Goal: Task Accomplishment & Management: Manage account settings

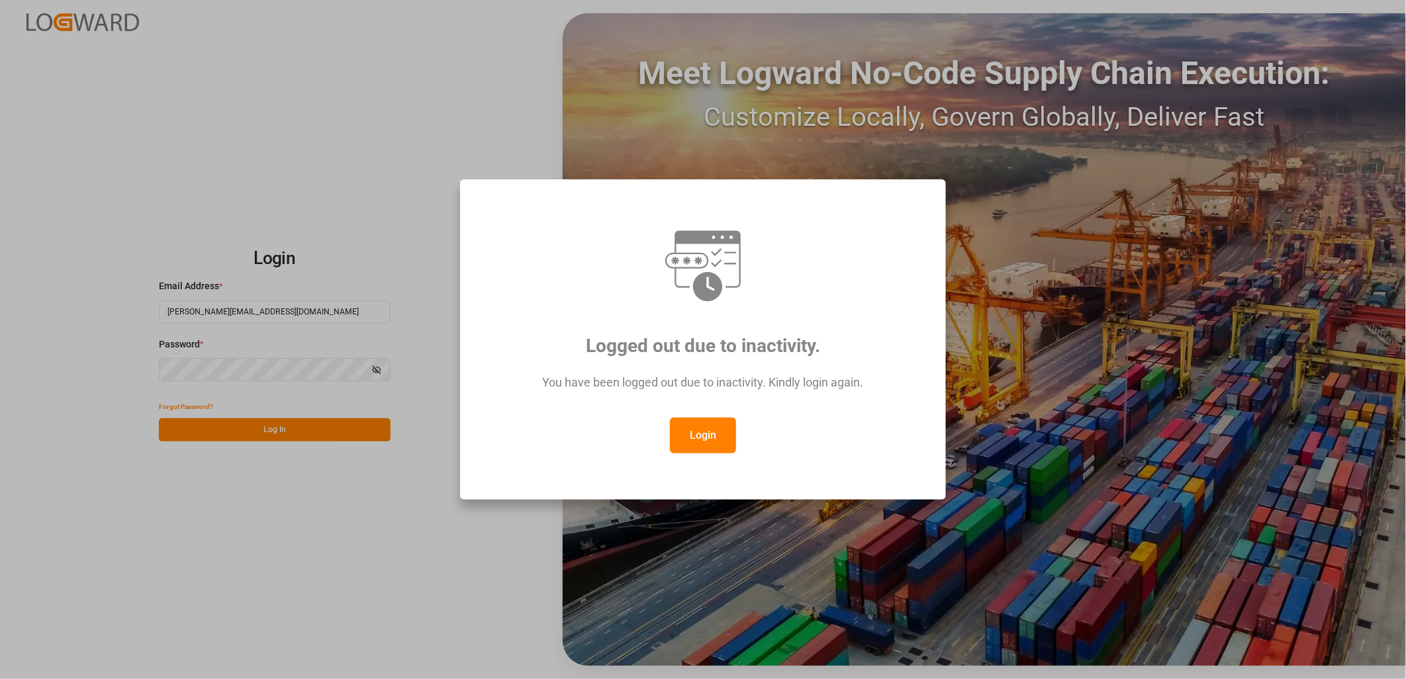
click at [437, 58] on div "Logged out due to inactivity. You have been logged out due to inactivity. Kindl…" at bounding box center [703, 339] width 1406 height 679
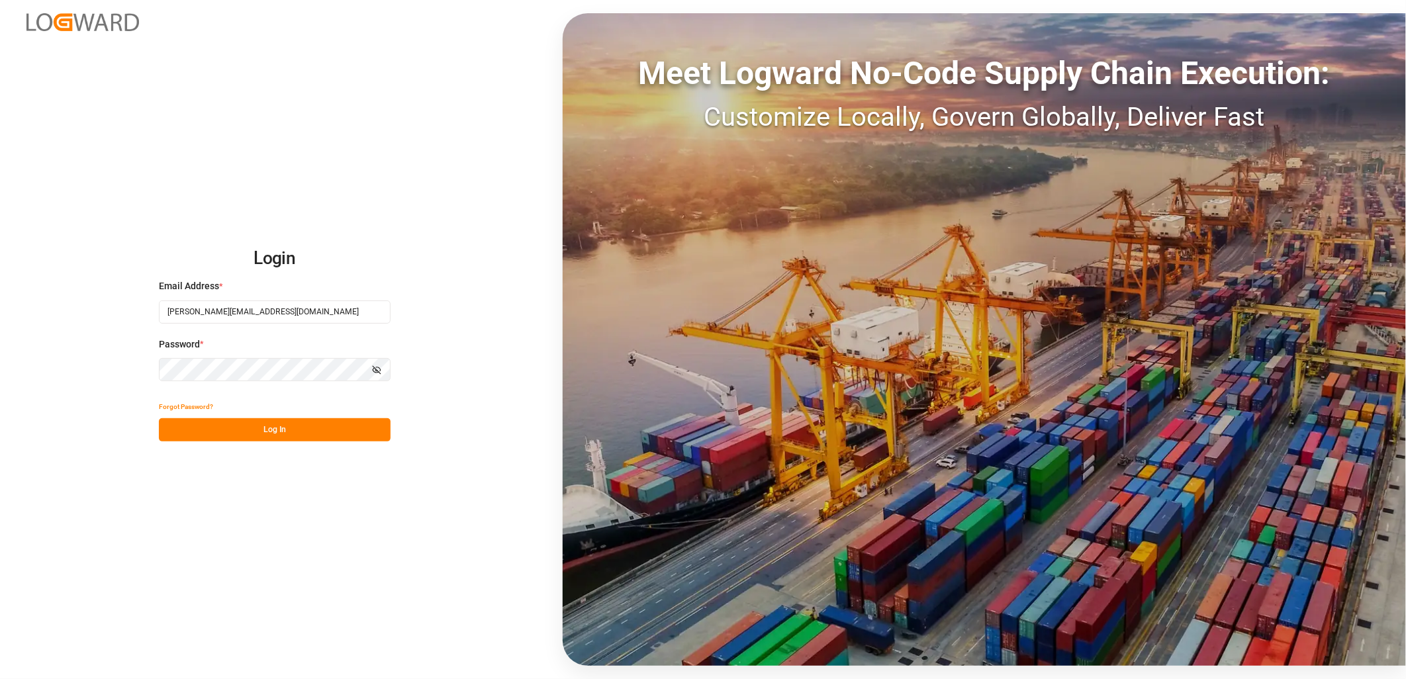
click at [289, 429] on button "Log In" at bounding box center [275, 429] width 232 height 23
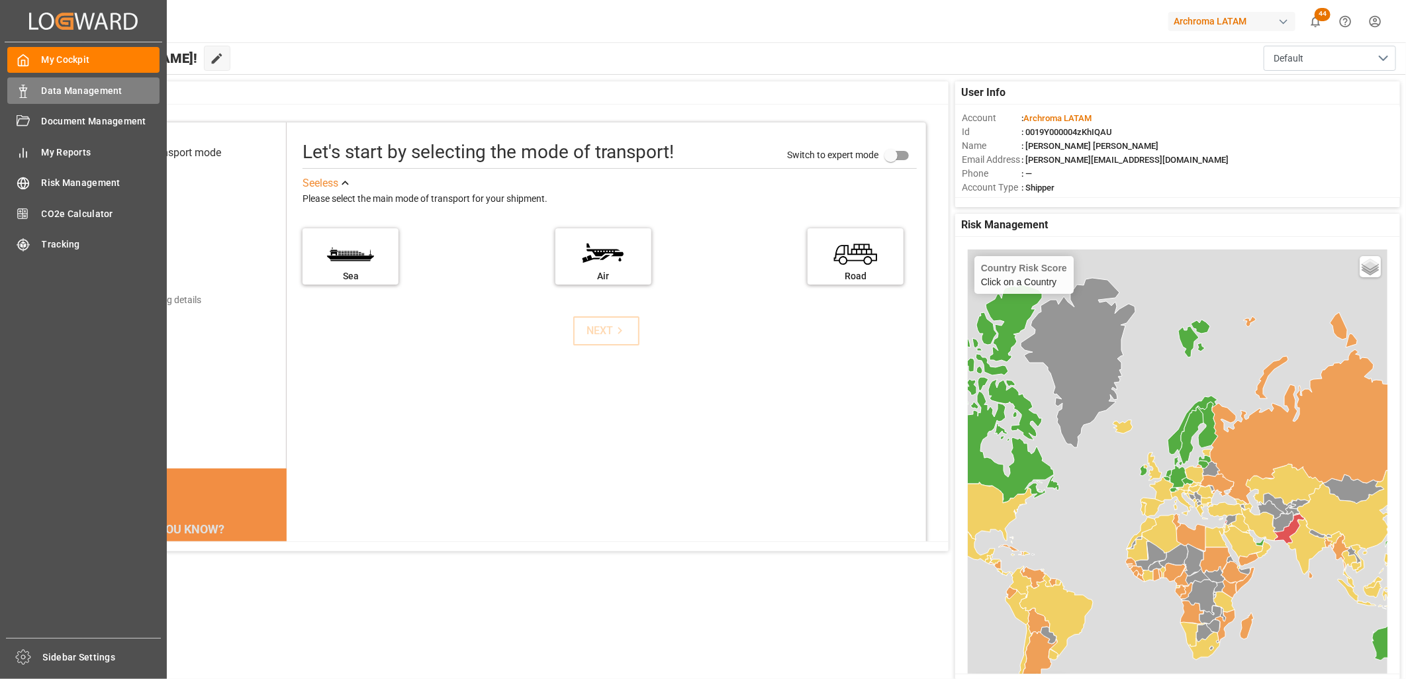
click at [77, 93] on span "Data Management" at bounding box center [101, 91] width 118 height 14
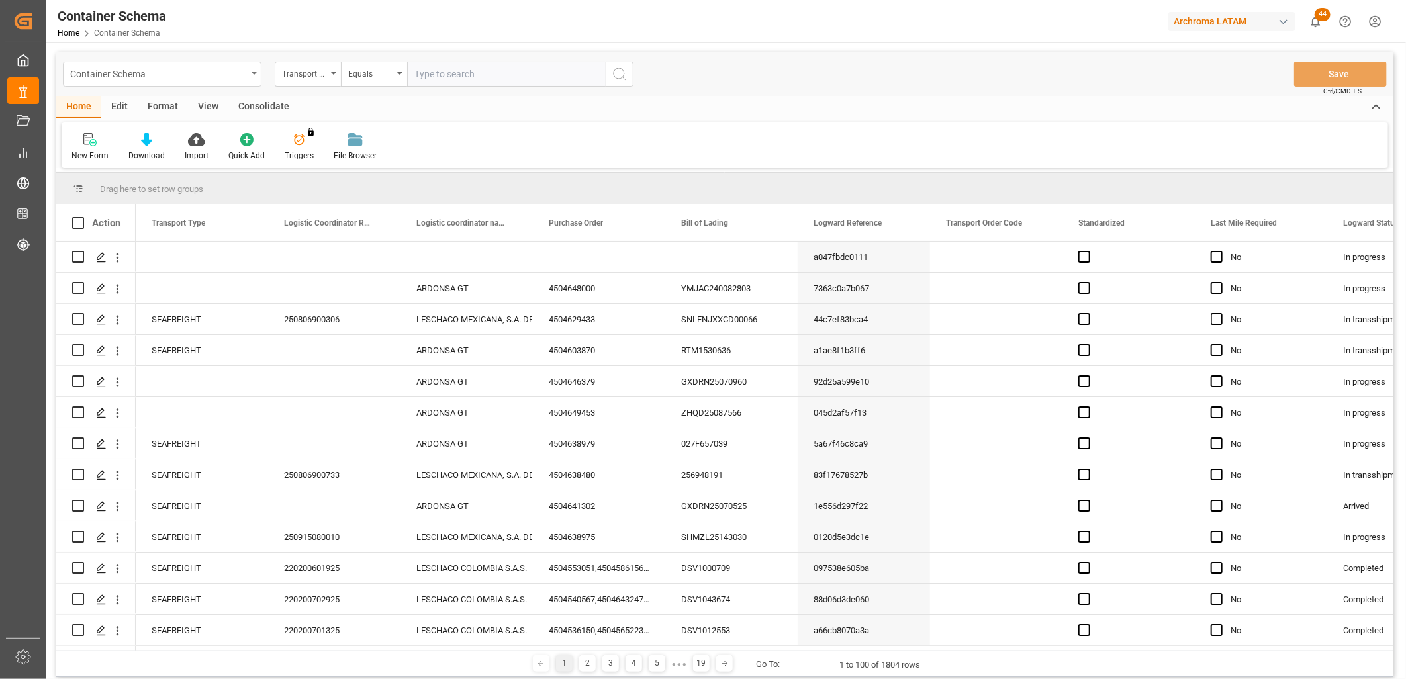
click at [249, 78] on div "Container Schema" at bounding box center [162, 74] width 199 height 25
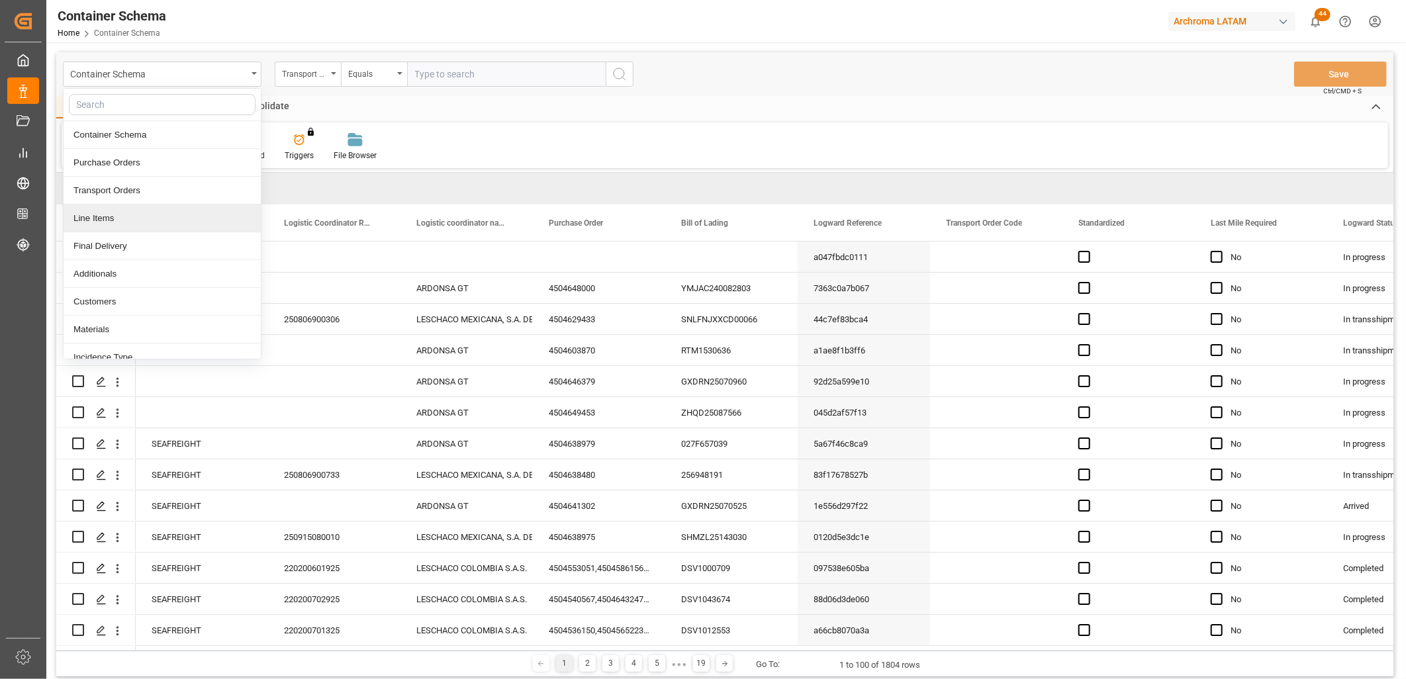
click at [143, 224] on div "Line Items" at bounding box center [162, 219] width 197 height 28
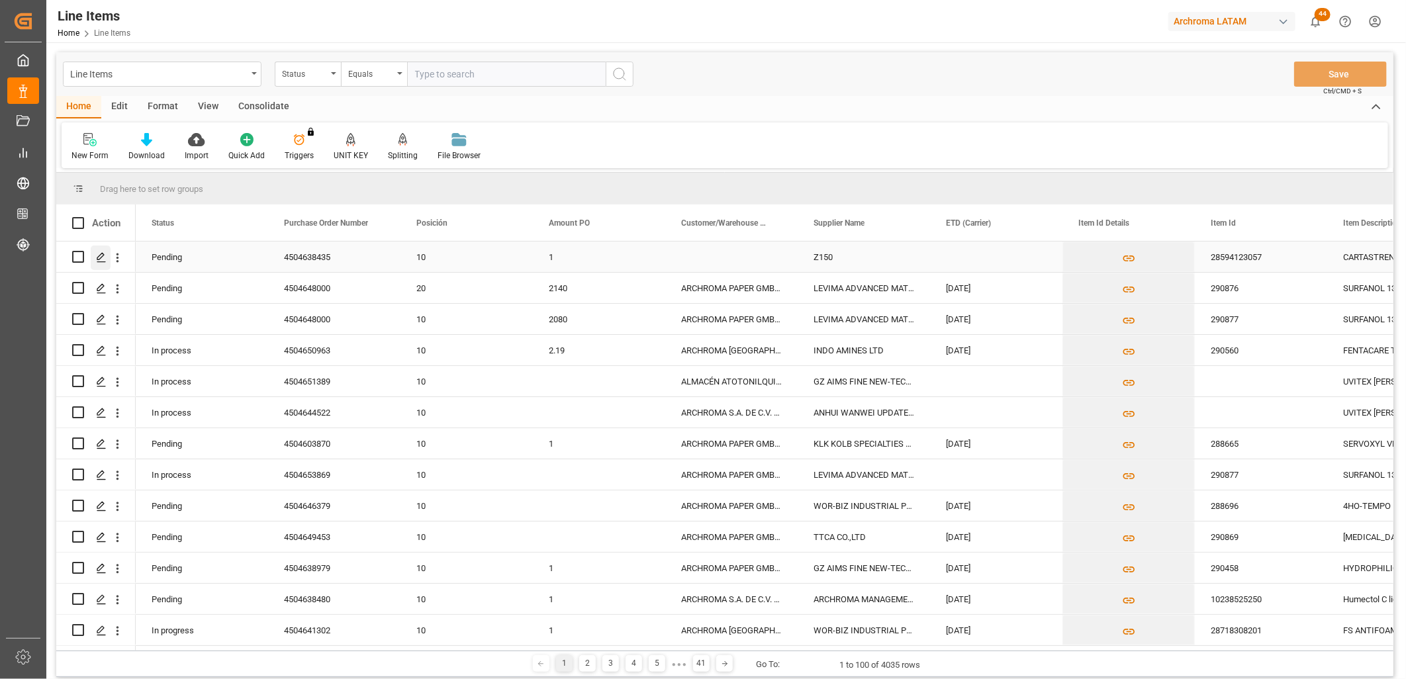
click at [103, 259] on icon "Press SPACE to select this row." at bounding box center [101, 257] width 11 height 11
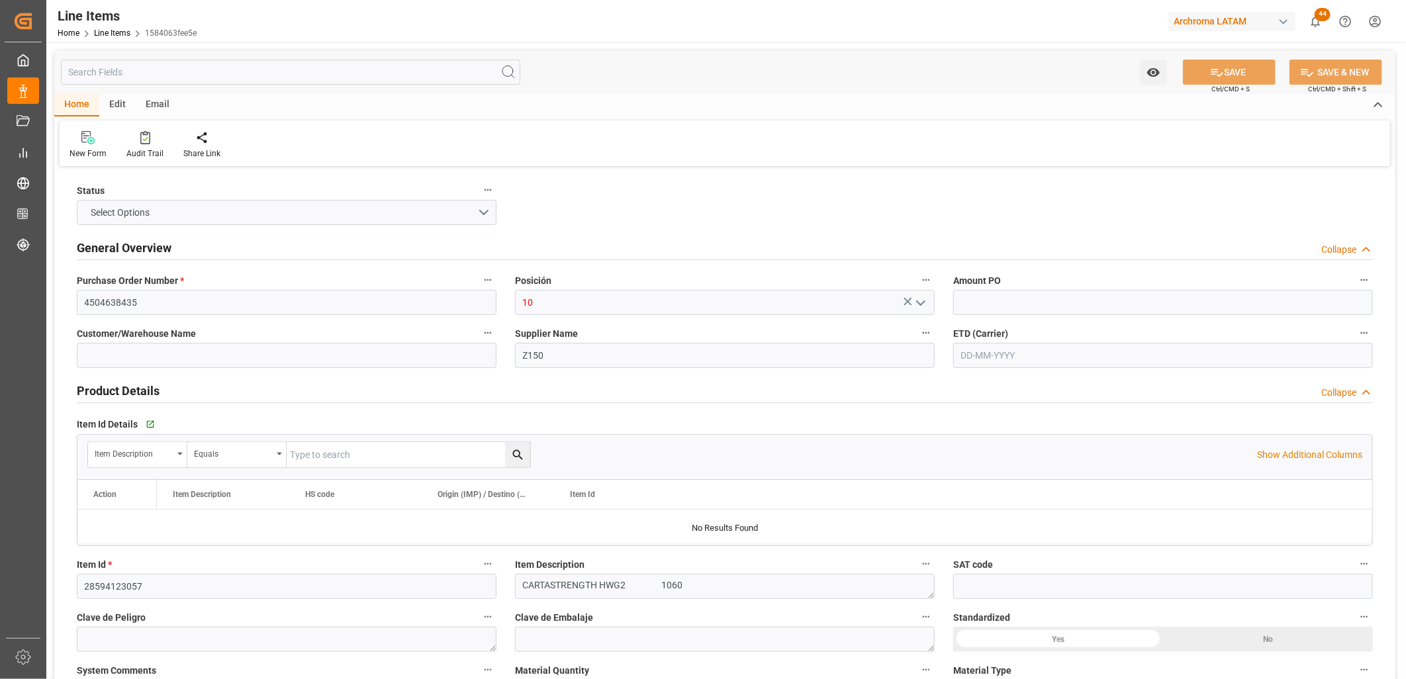
type input "1"
type input "12352401"
type input "18020"
type input "24507.2"
type input "[DATE]"
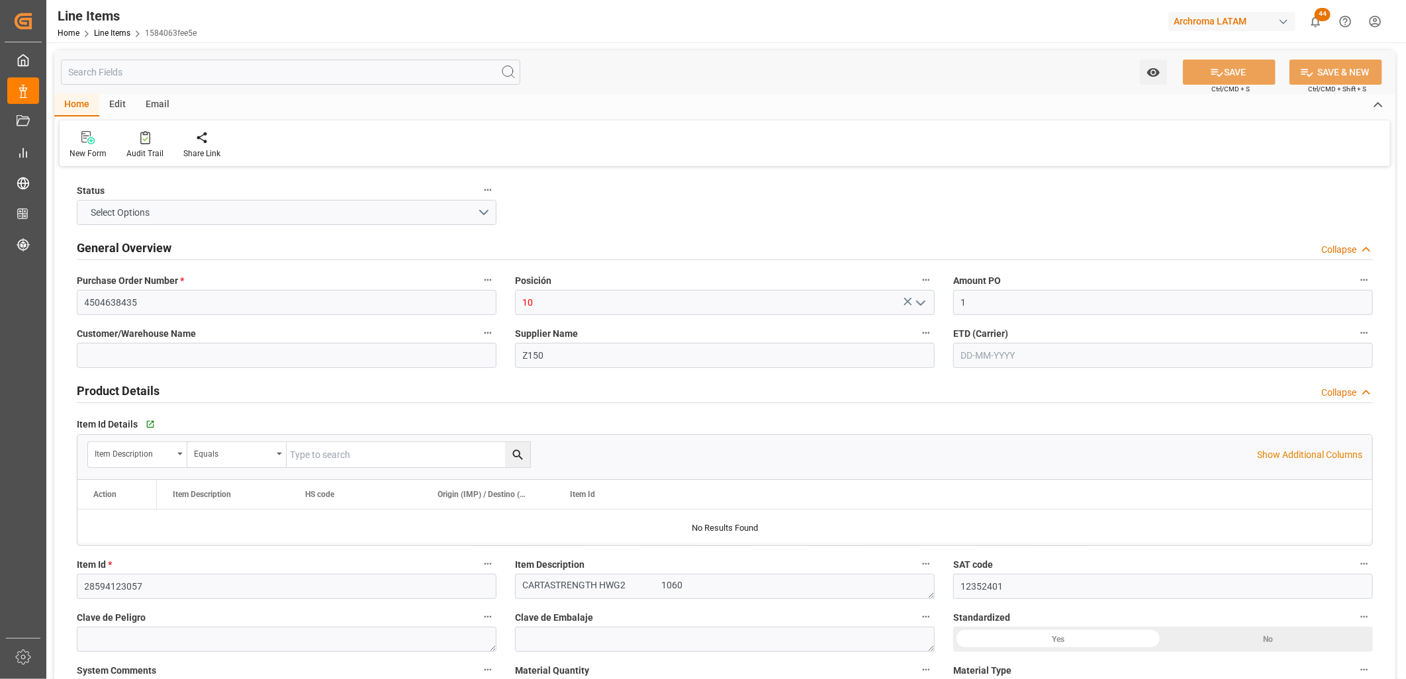
type input "[DATE] 17:56"
type input "[DATE] 19:46"
click at [314, 148] on div "Create Container" at bounding box center [317, 154] width 60 height 12
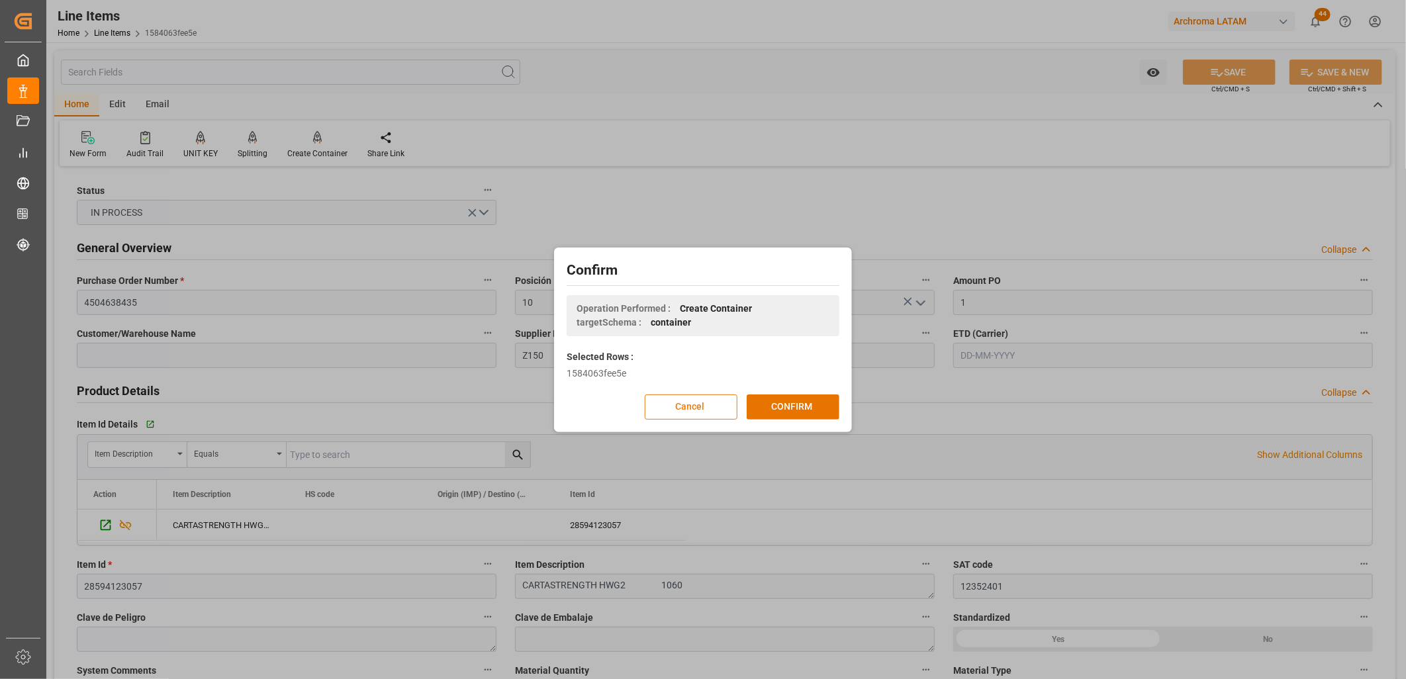
click at [711, 406] on button "Cancel" at bounding box center [691, 406] width 93 height 25
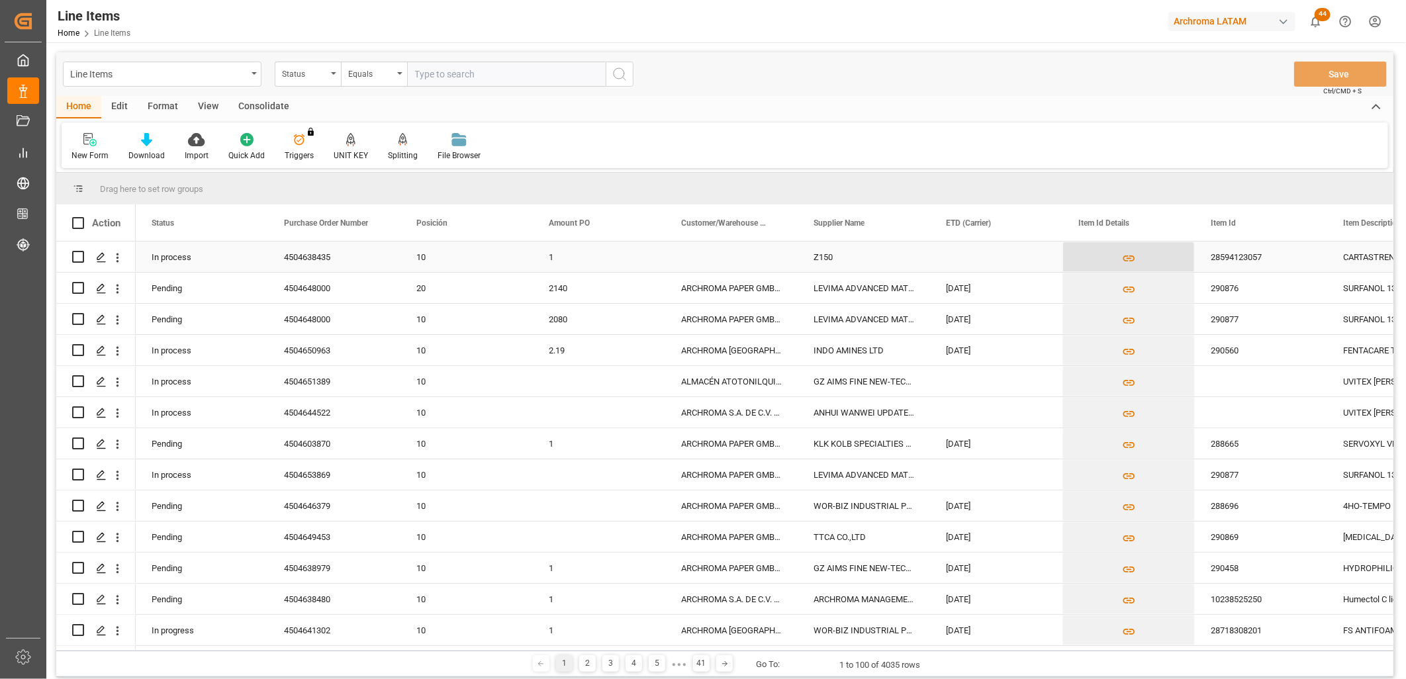
click at [1123, 256] on icon "Press SPACE to select this row." at bounding box center [1128, 258] width 12 height 6
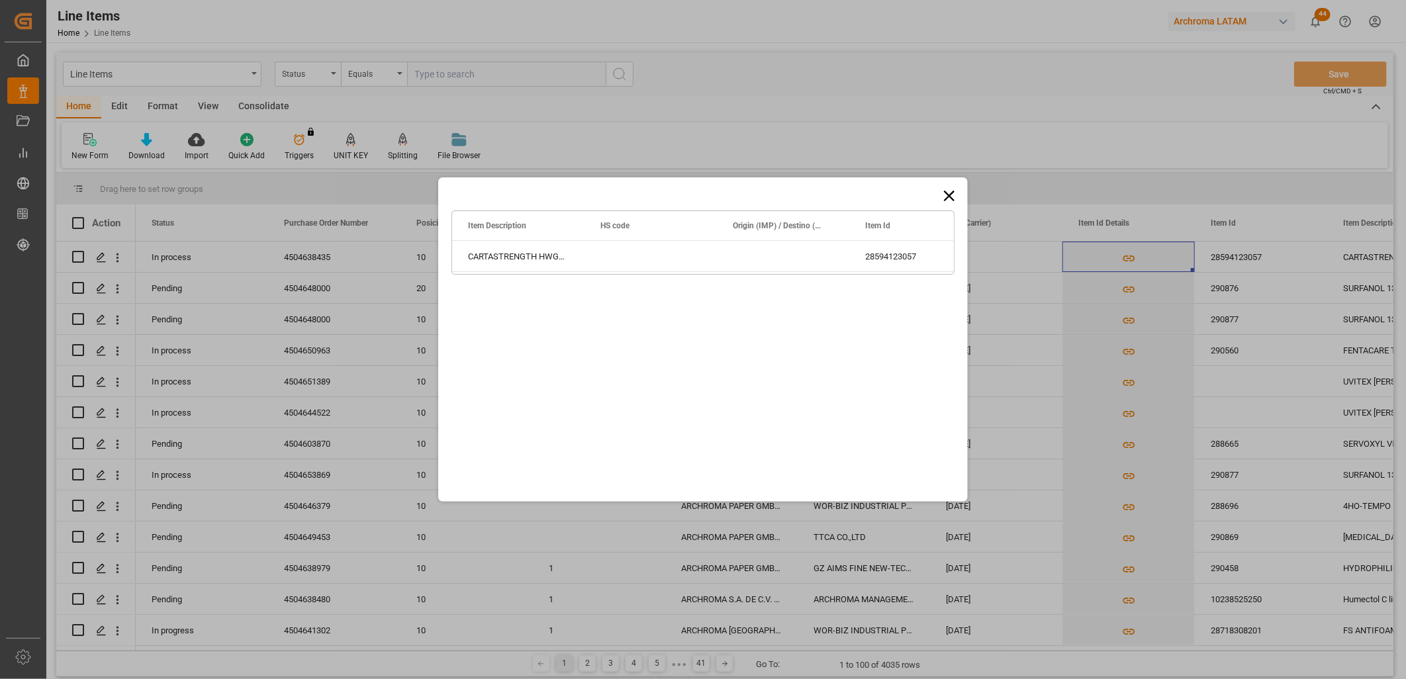
click at [949, 192] on icon at bounding box center [949, 196] width 19 height 19
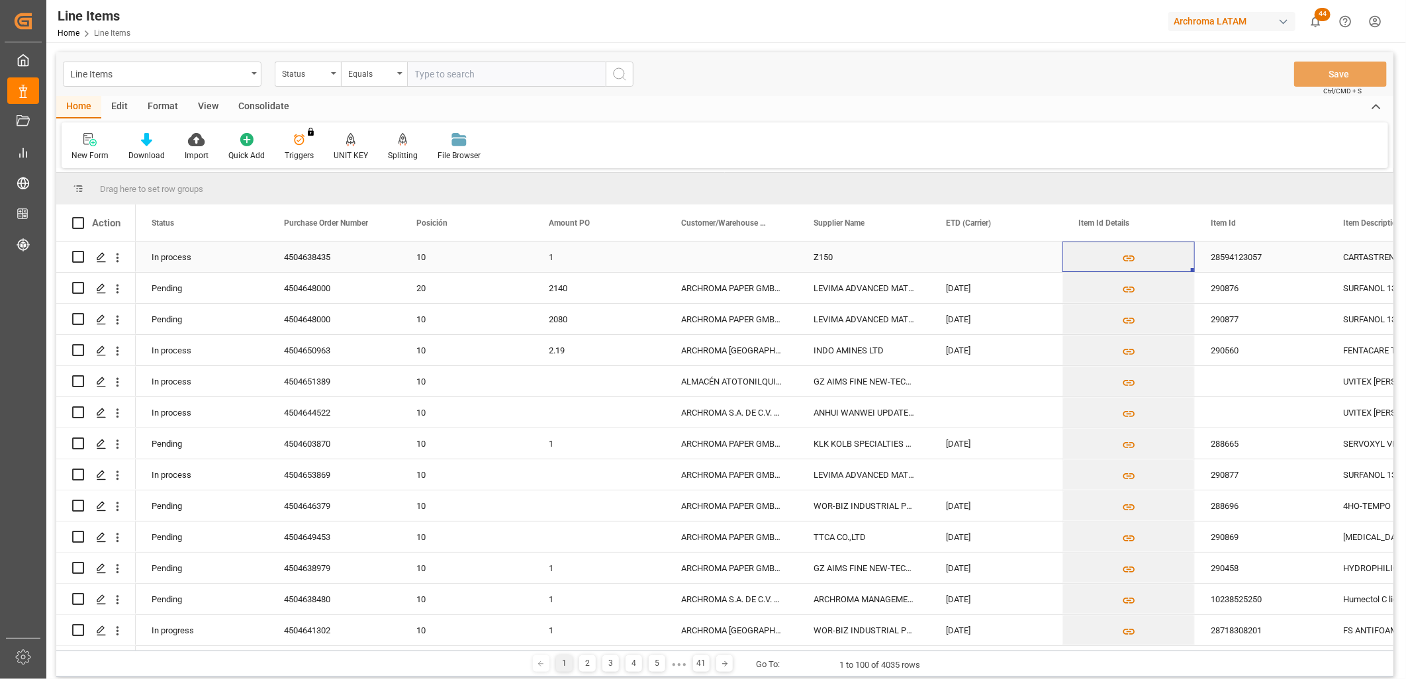
click at [986, 261] on div "Press SPACE to select this row." at bounding box center [996, 257] width 132 height 30
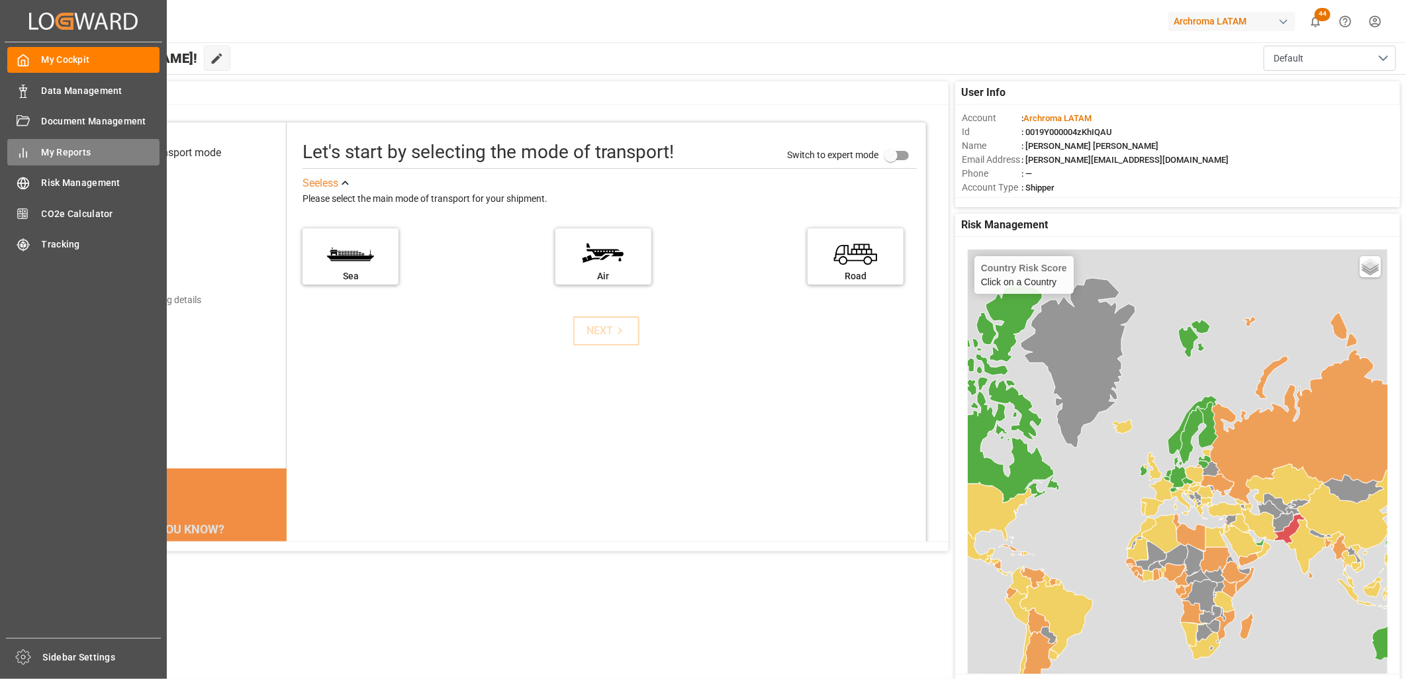
click at [65, 153] on span "My Reports" at bounding box center [101, 153] width 118 height 14
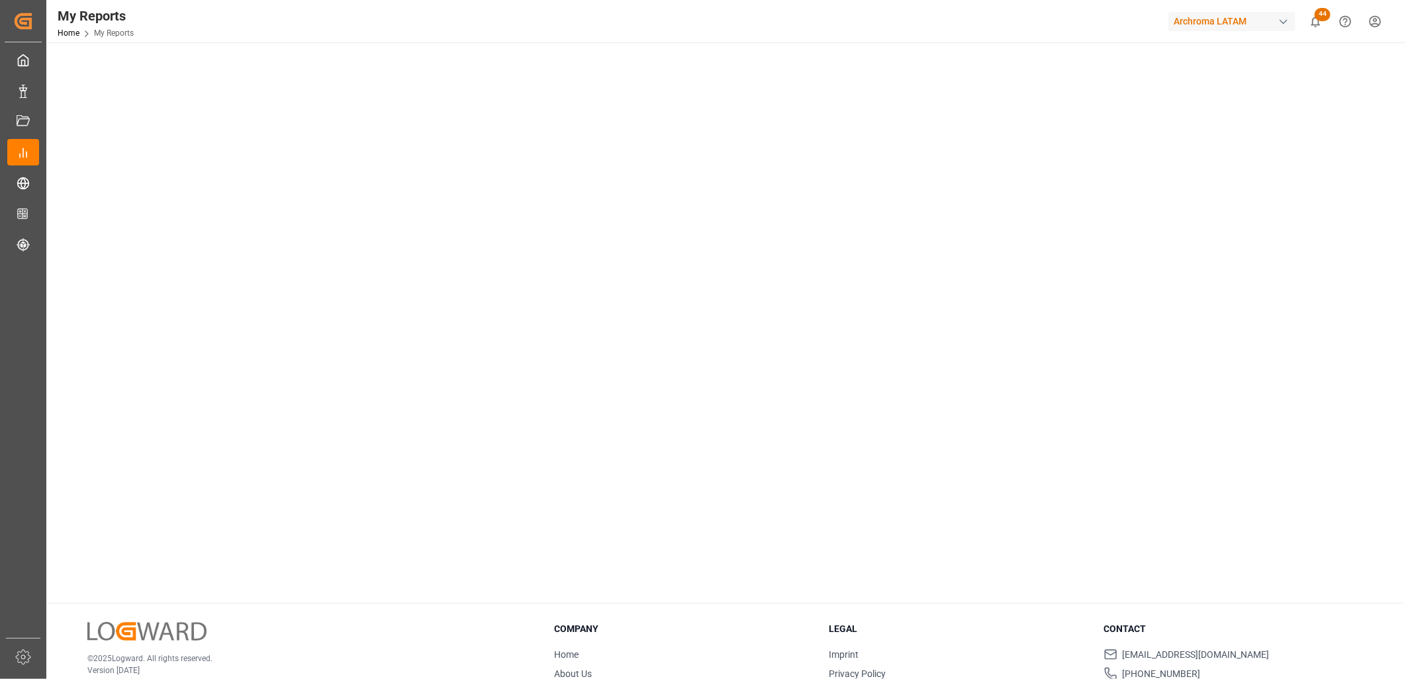
scroll to position [588, 0]
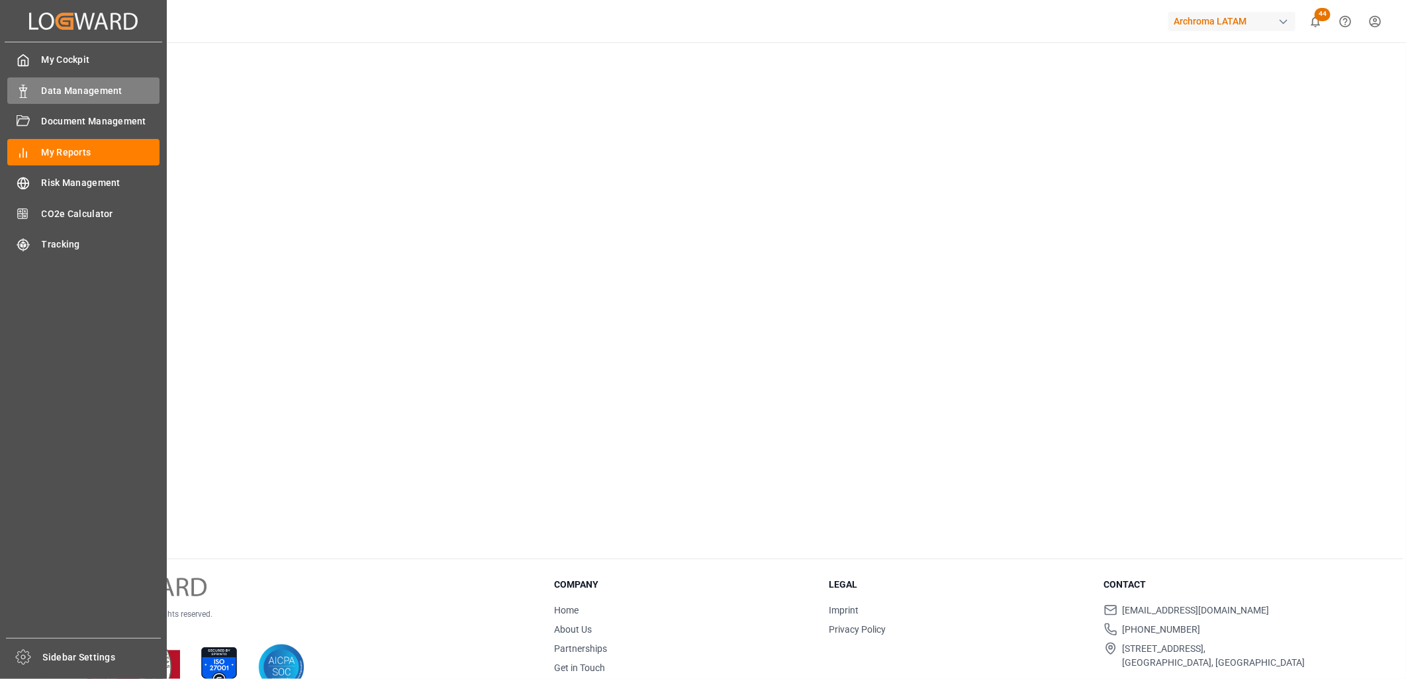
click at [95, 87] on span "Data Management" at bounding box center [101, 91] width 118 height 14
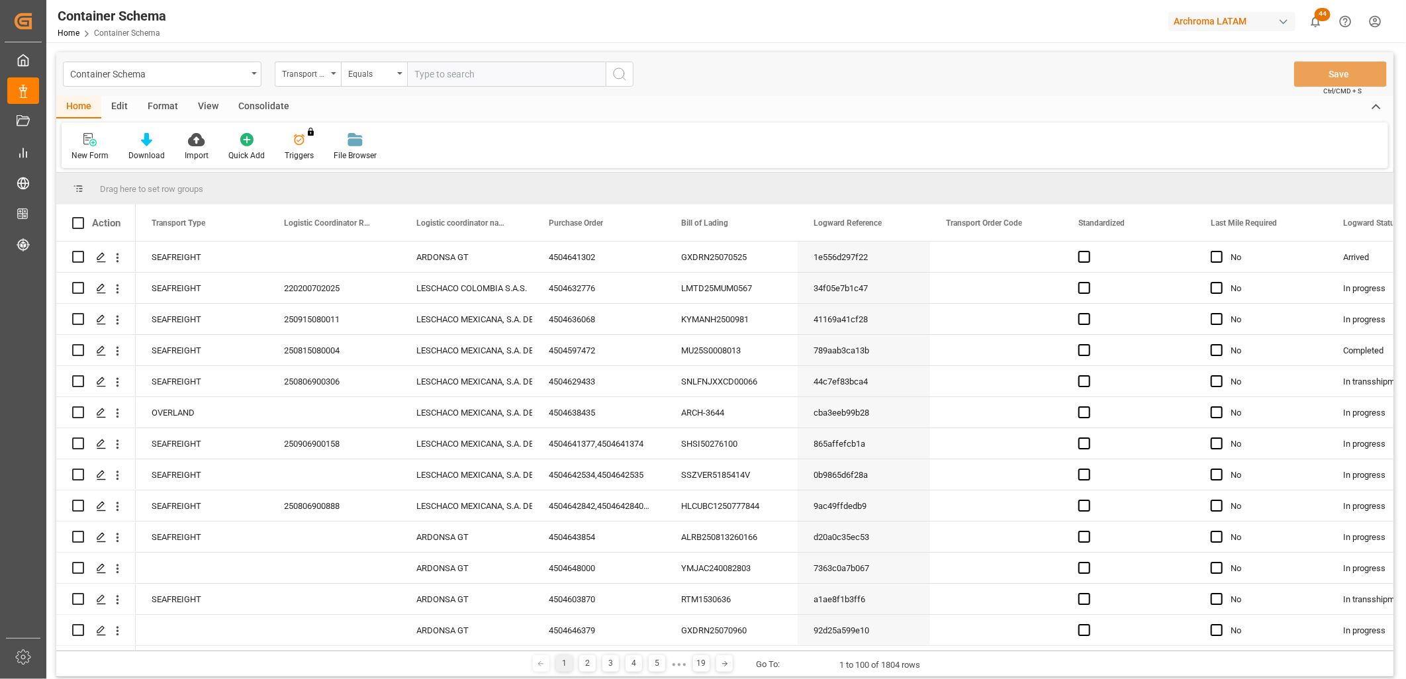
click at [321, 75] on div "Transport Type" at bounding box center [304, 72] width 45 height 15
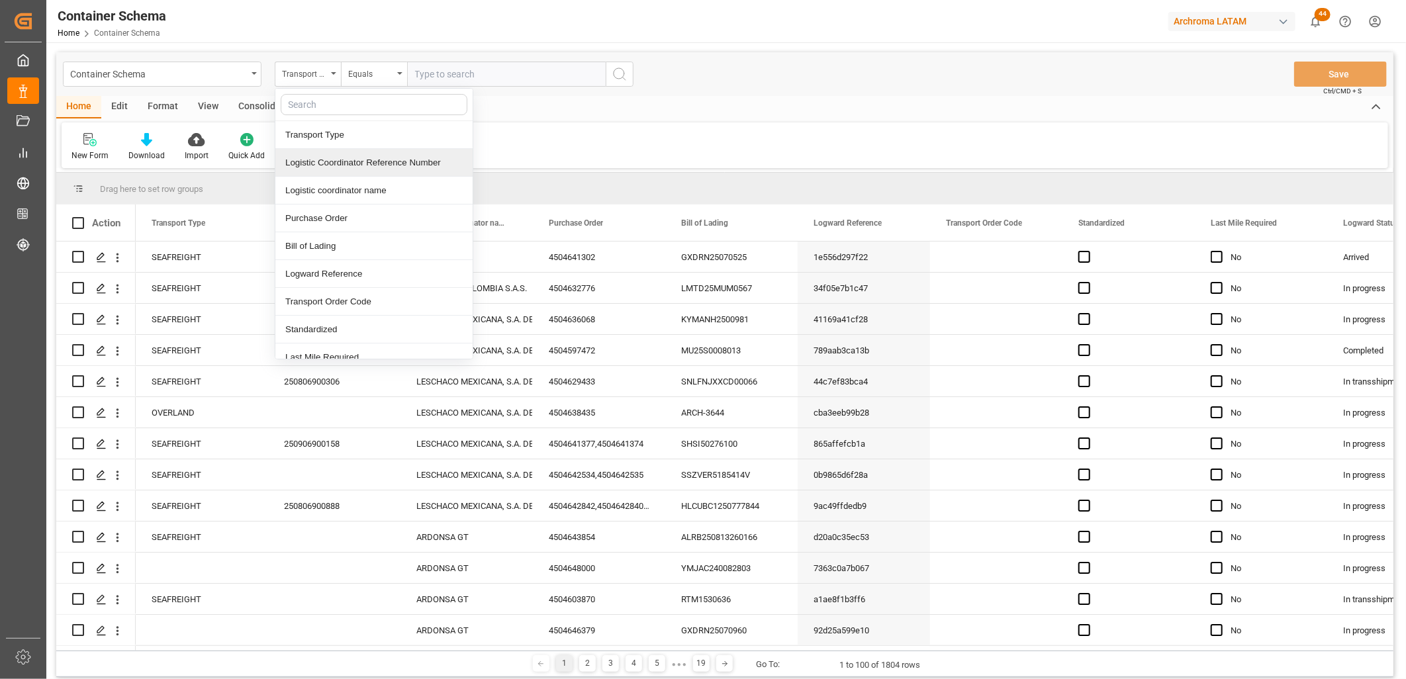
click at [342, 163] on div "Logistic Coordinator Reference Number" at bounding box center [373, 163] width 197 height 28
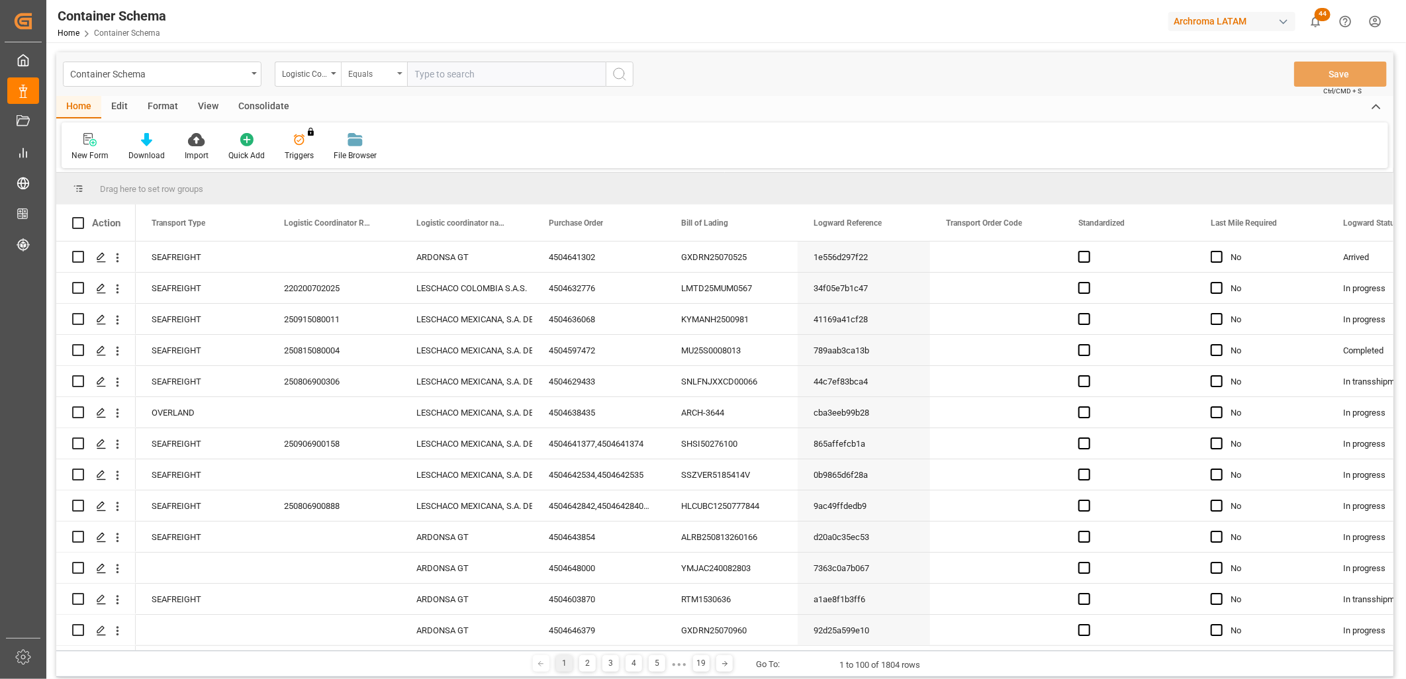
click at [388, 71] on div "Equals" at bounding box center [370, 72] width 45 height 15
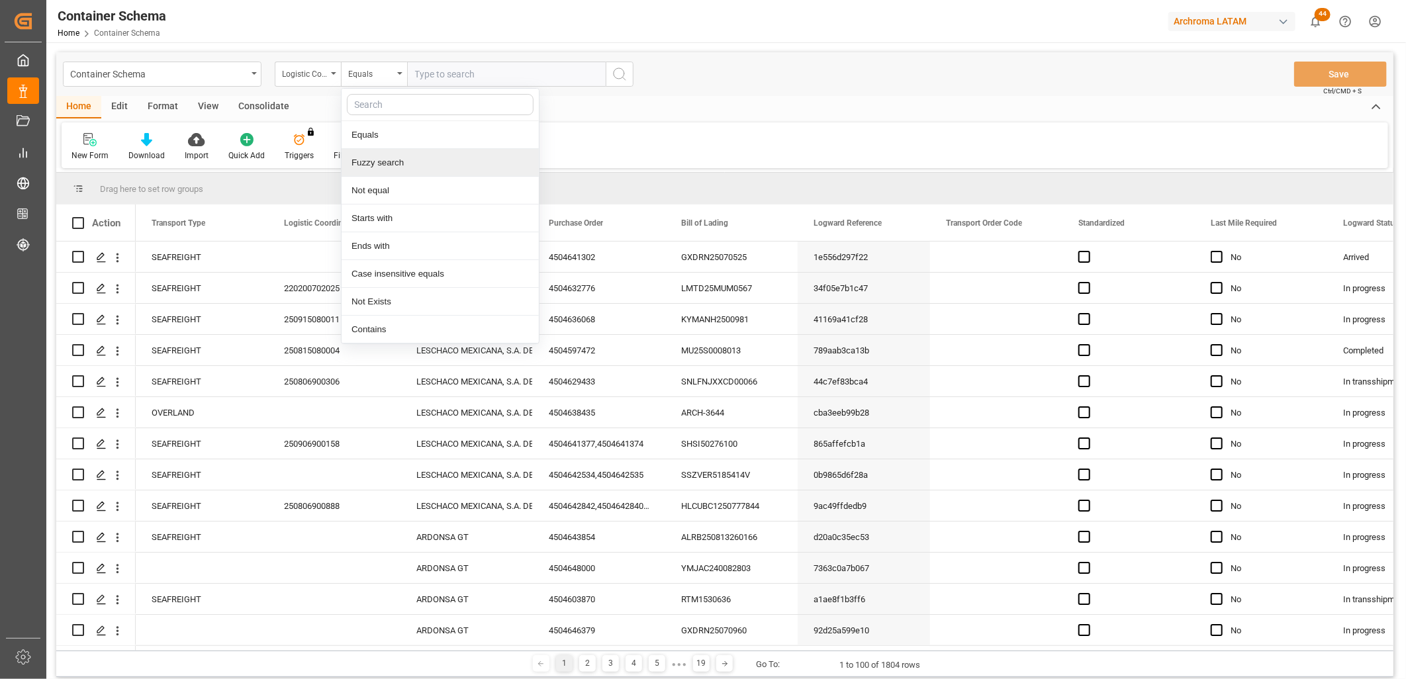
click at [387, 161] on div "Fuzzy search" at bounding box center [440, 163] width 197 height 28
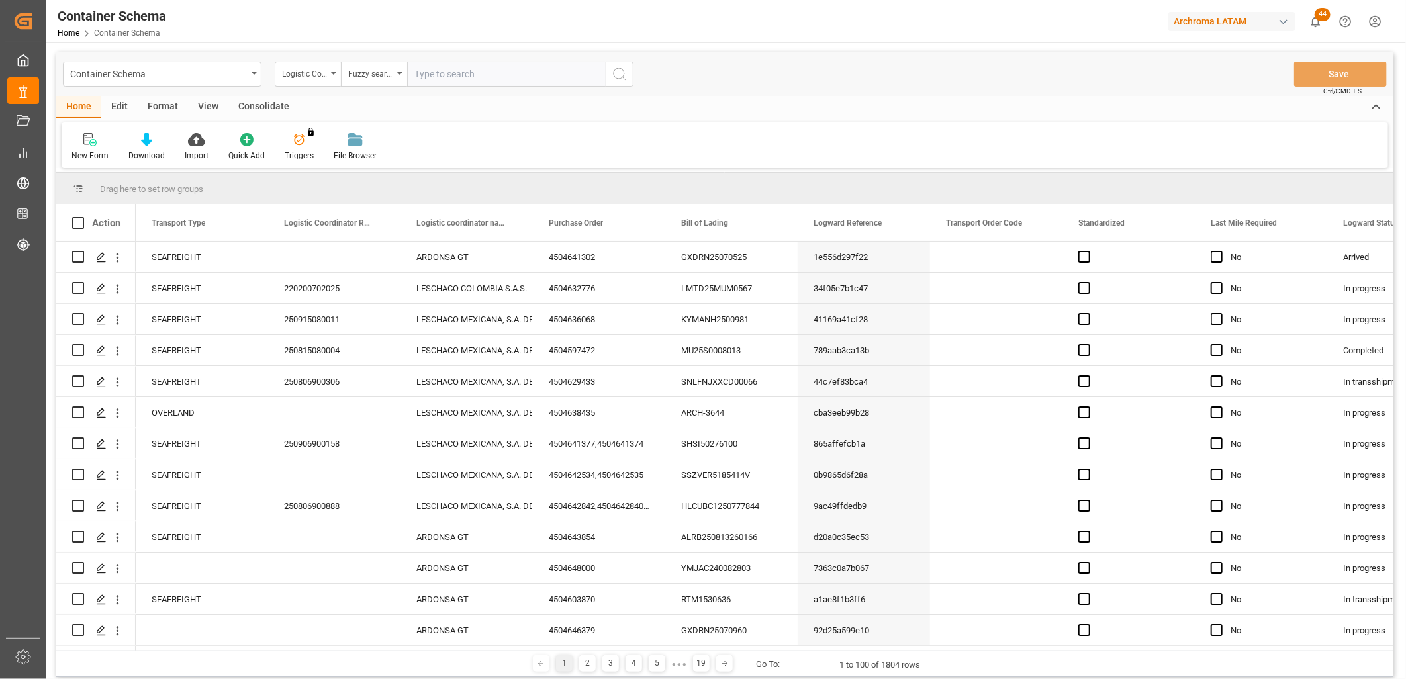
paste input "250206900220"
type input "250206900220"
click at [625, 75] on icon "search button" at bounding box center [620, 74] width 16 height 16
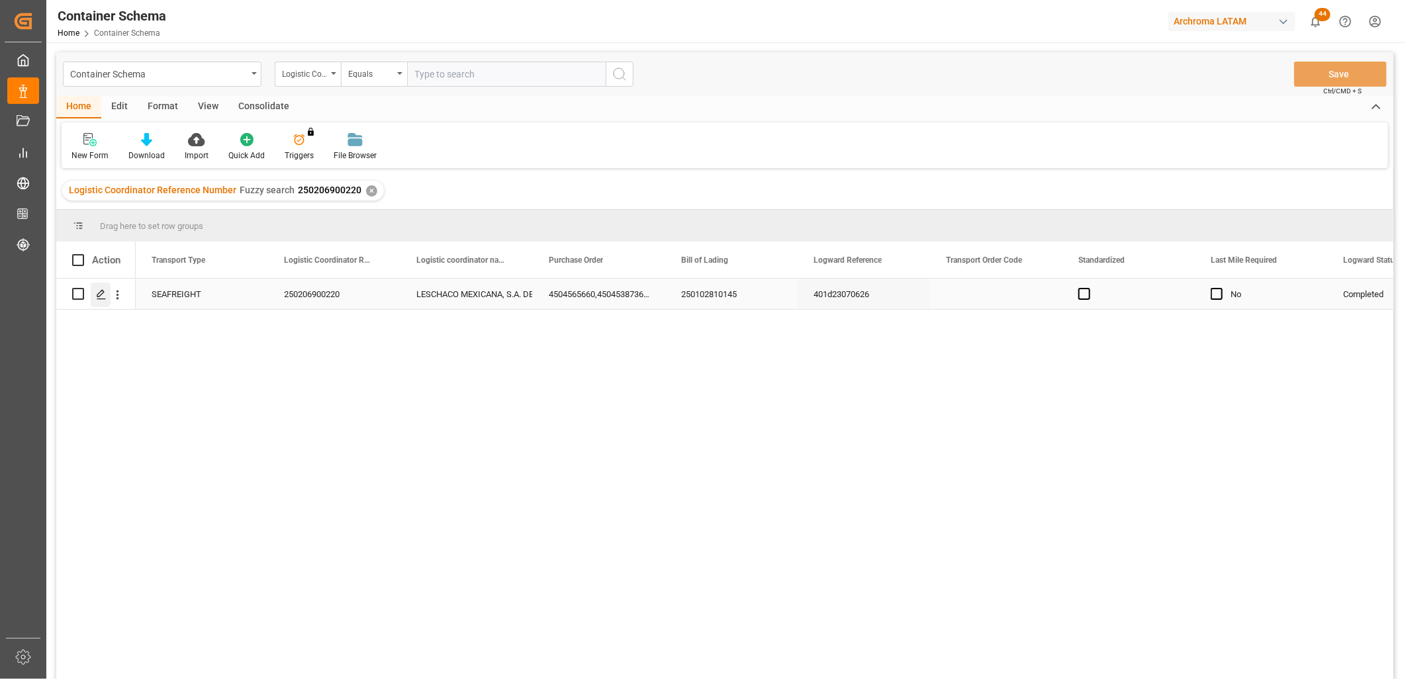
click at [103, 299] on icon "Press SPACE to select this row." at bounding box center [101, 294] width 11 height 11
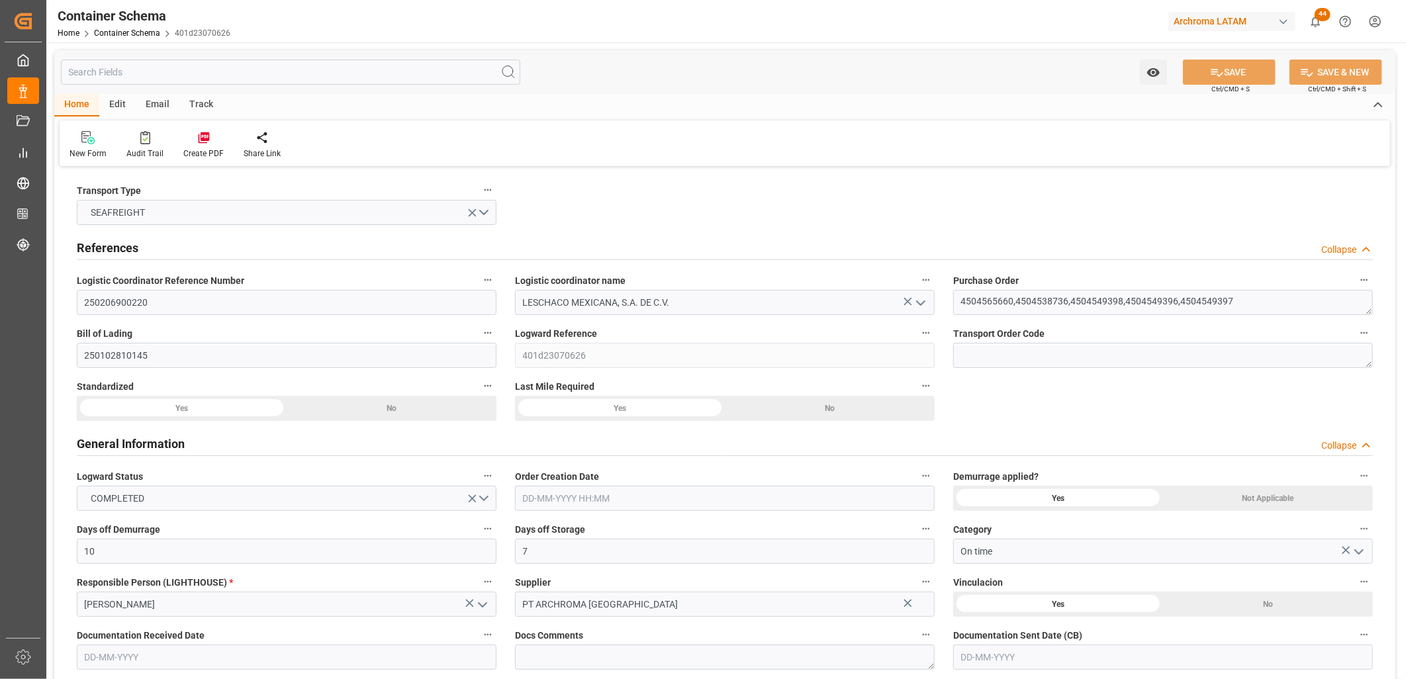
type input "10"
type input "7"
type input "5"
type input "164"
type input "8849.7"
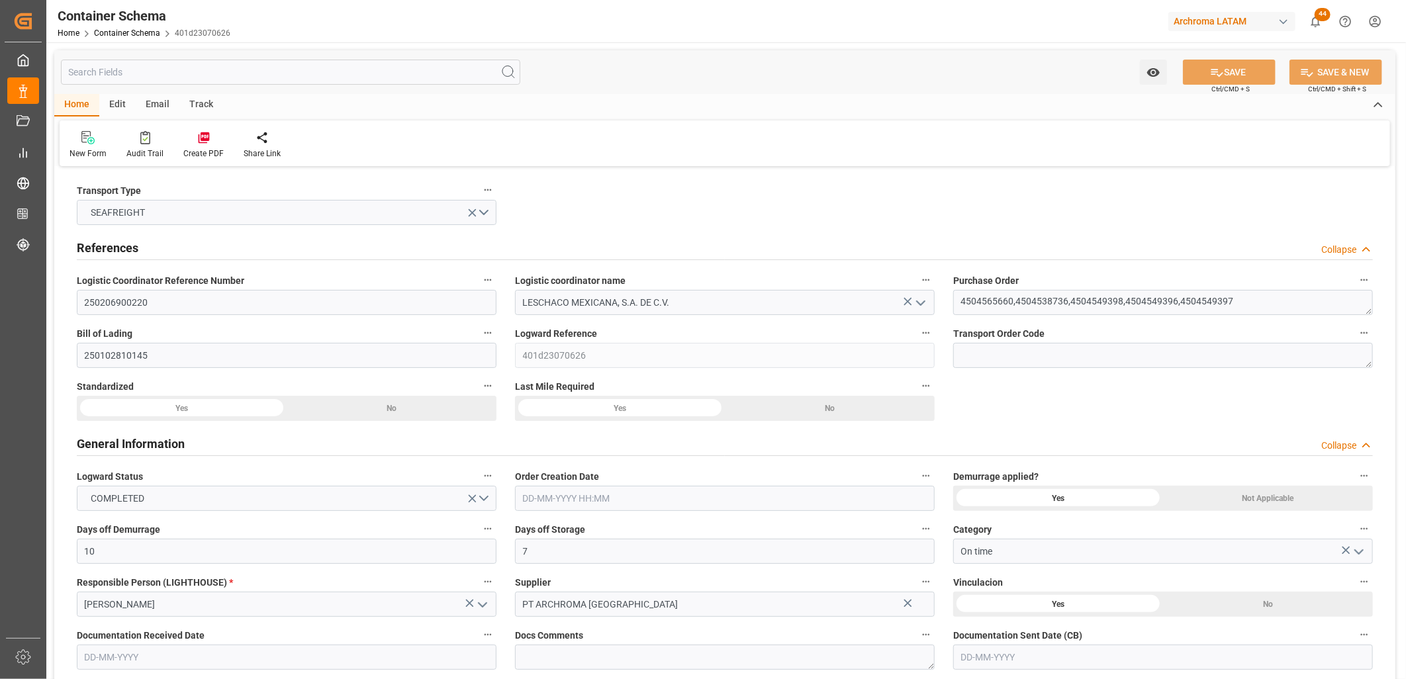
type input "8849.7"
type input "Evergreen"
type input "Evergreen Marine Corp."
type input "IDJKT"
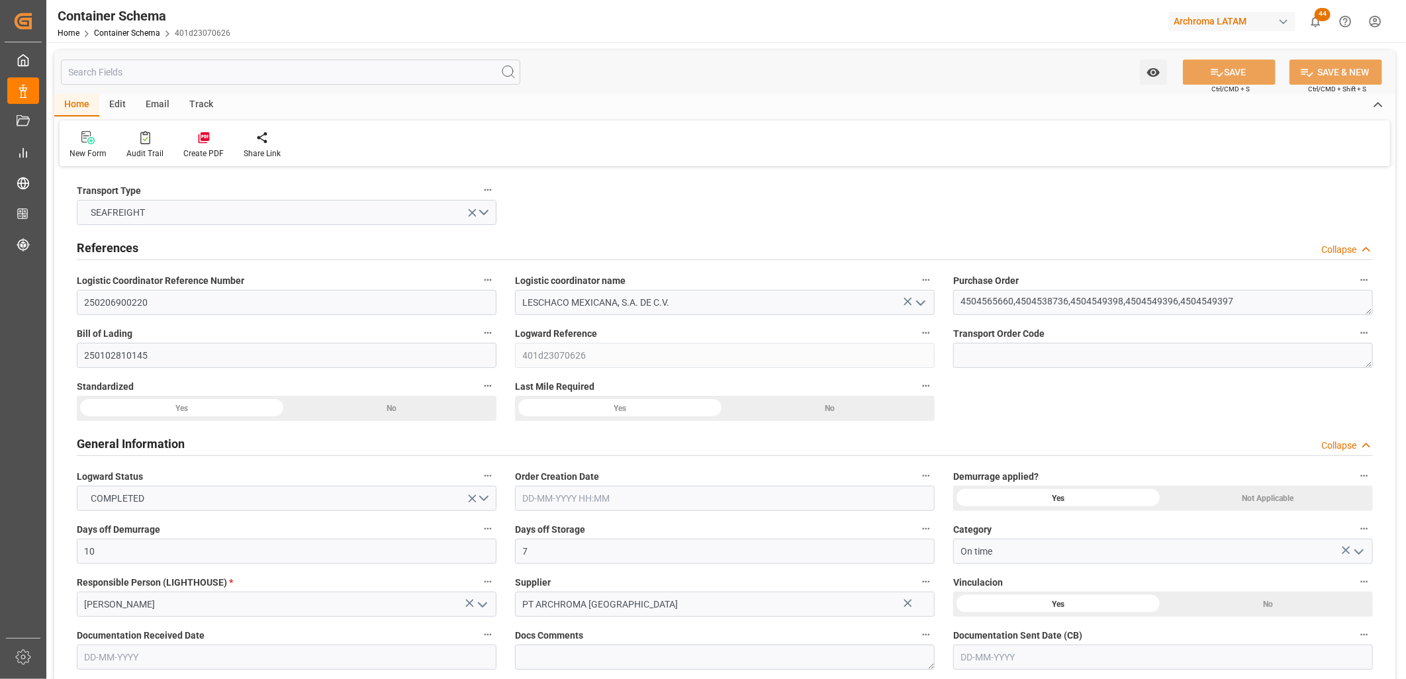
type input "MXZLO"
type input "9786944"
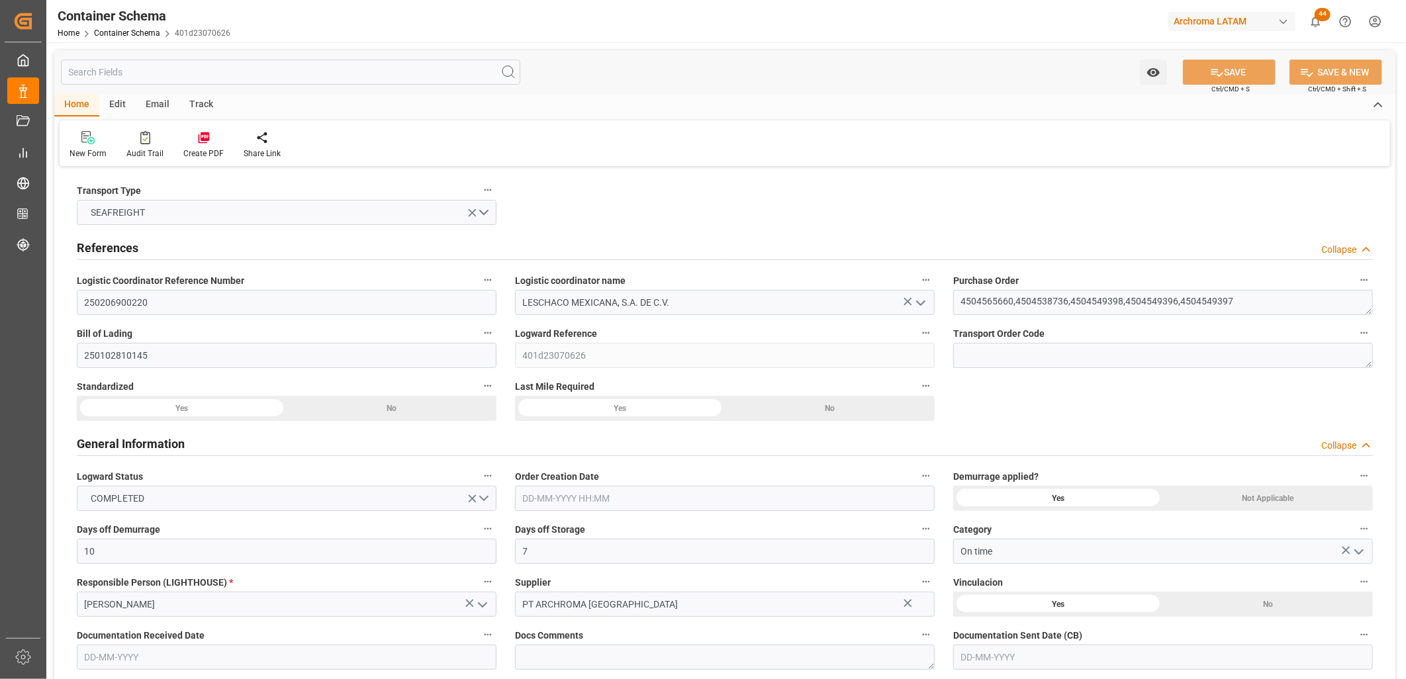
type input "9786944"
type input "17-01-2025 17:00"
type input "13-01-2025"
type input "17-01-2025"
type input "17-02-2025"
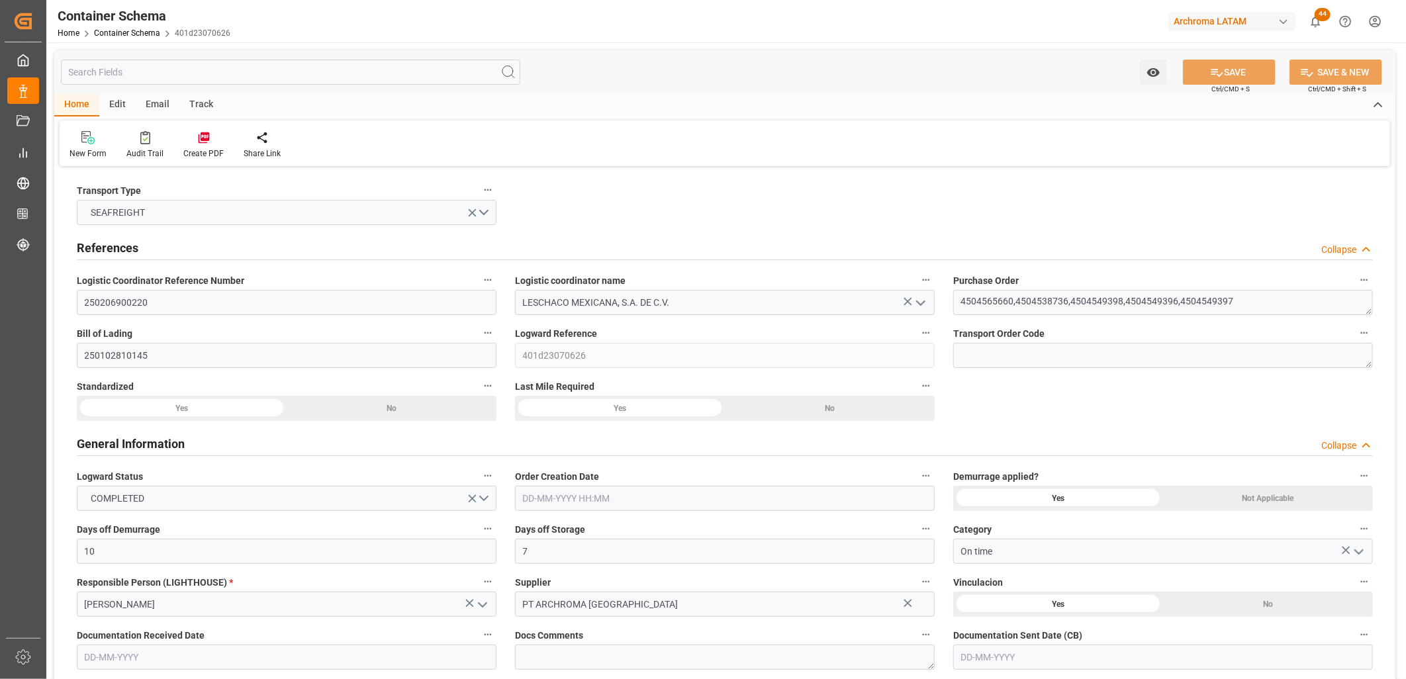
type input "12-01-2025 00:00"
type input "08-01-2025 17:01"
type input "12-01-2025 00:00"
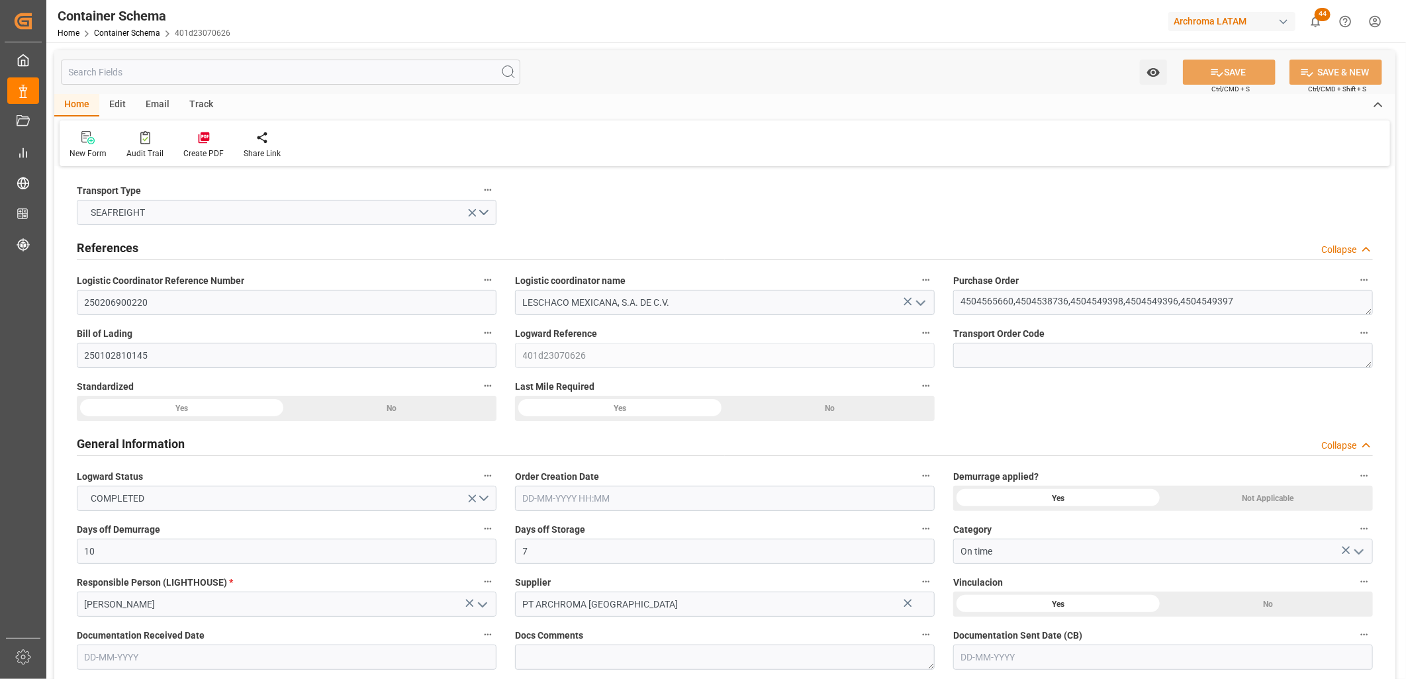
type input "10-01-2025 00:00"
type input "18-02-2025 00:00"
type input "17-02-2025 00:00"
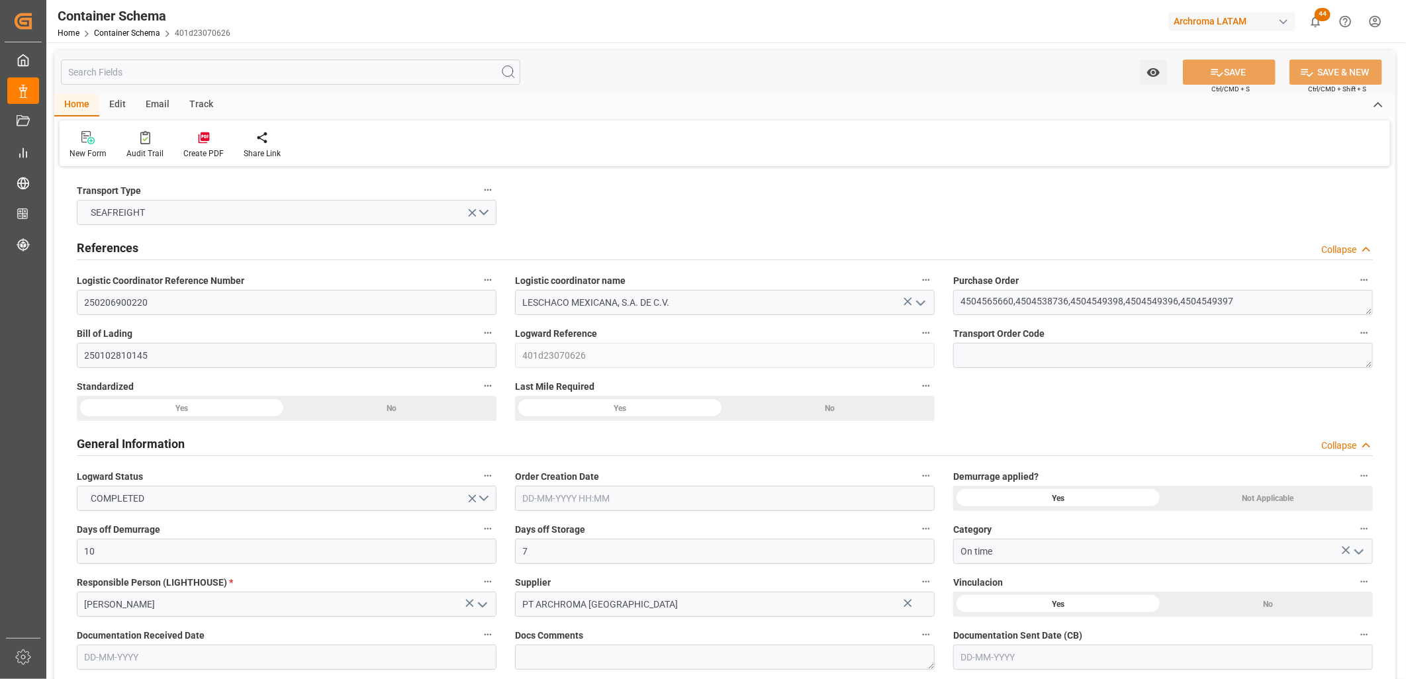
type input "18-02-2025 00:00"
type input "25-02-2025 00:00"
click at [134, 33] on link "Container Schema" at bounding box center [127, 32] width 66 height 9
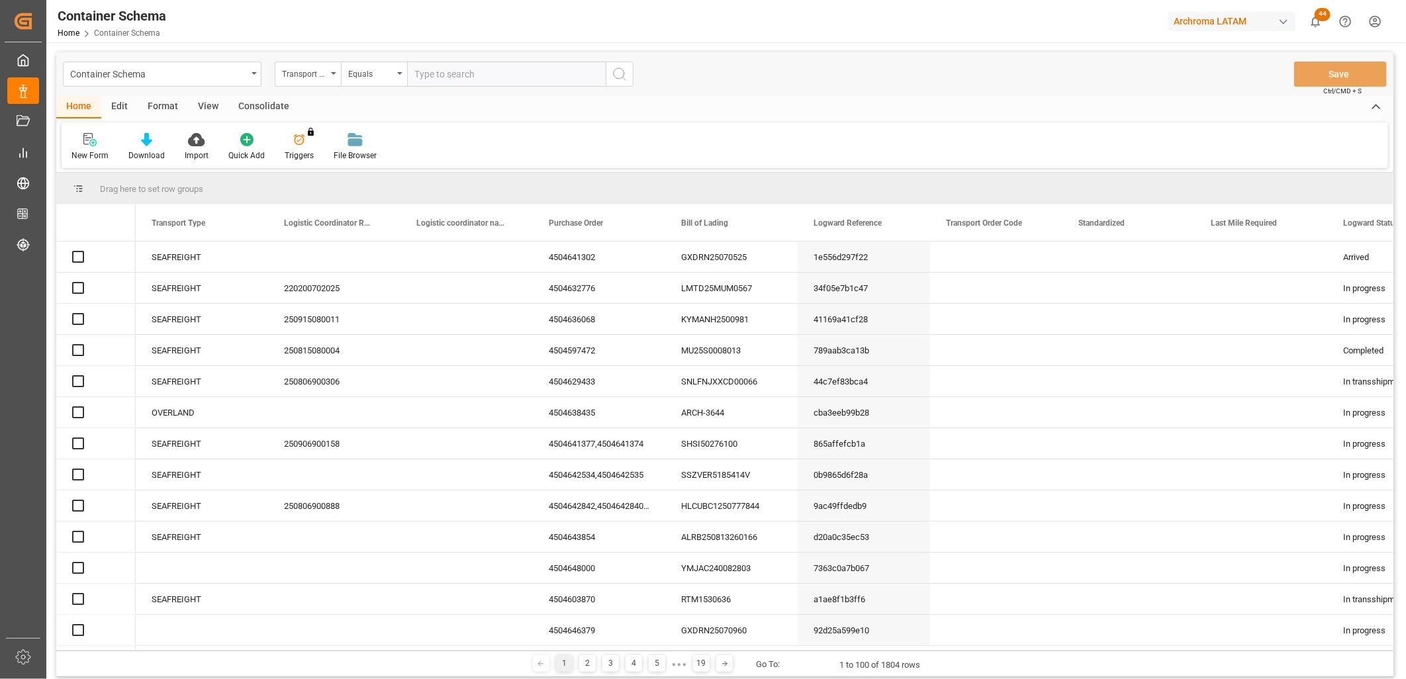
click at [253, 76] on div "Container Schema" at bounding box center [162, 74] width 199 height 25
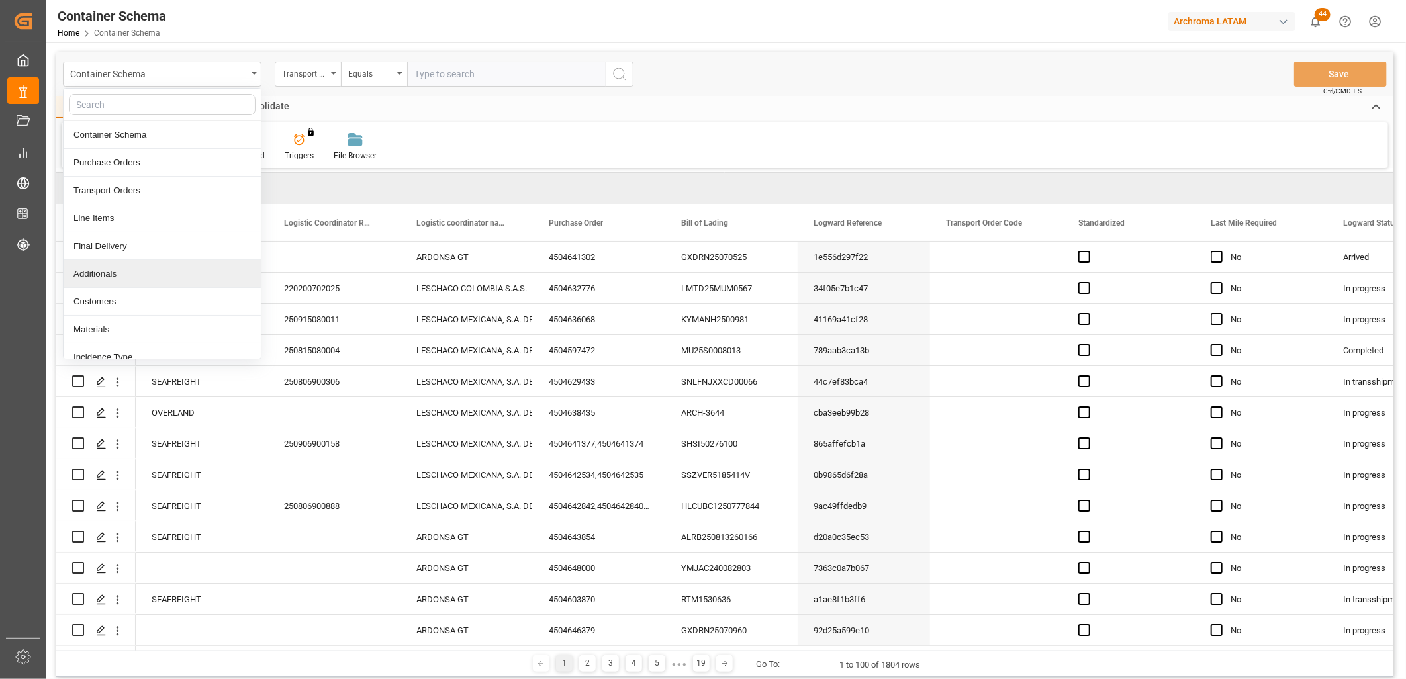
click at [129, 273] on div "Additionals" at bounding box center [162, 274] width 197 height 28
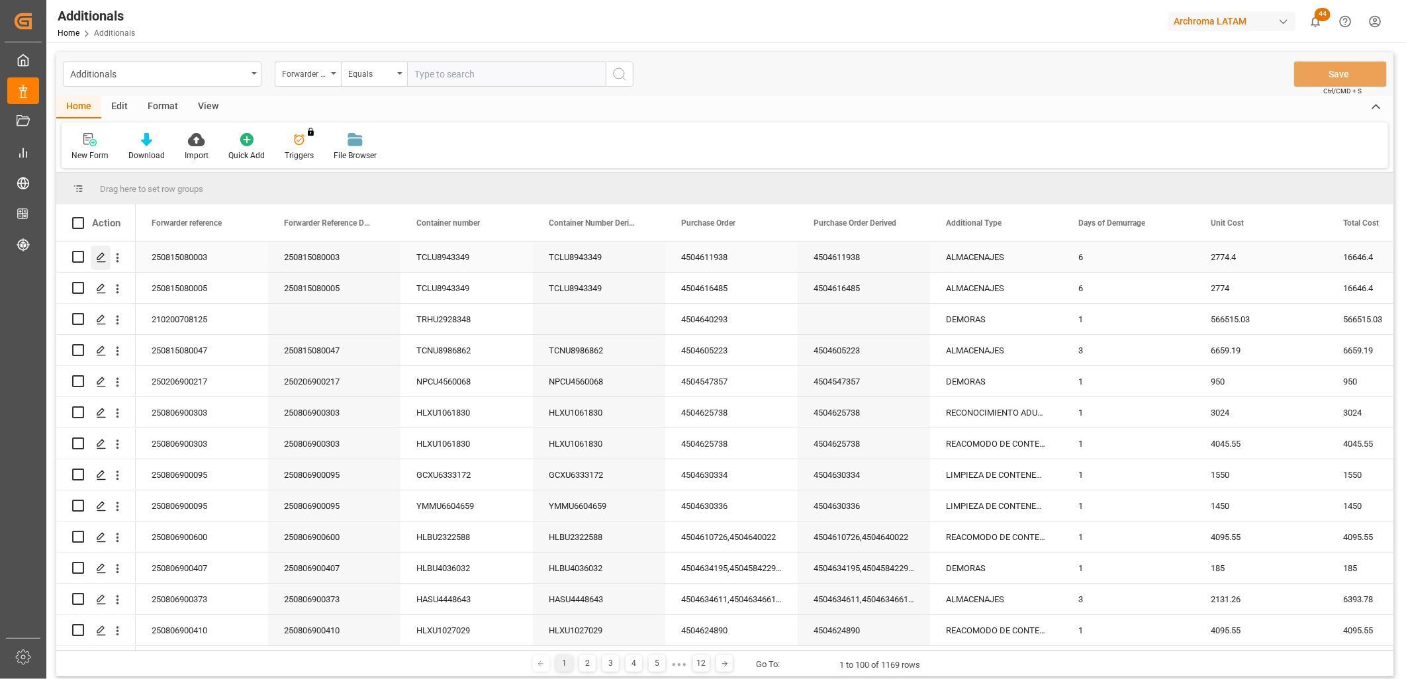
click at [98, 255] on polygon "Press SPACE to select this row." at bounding box center [100, 256] width 7 height 7
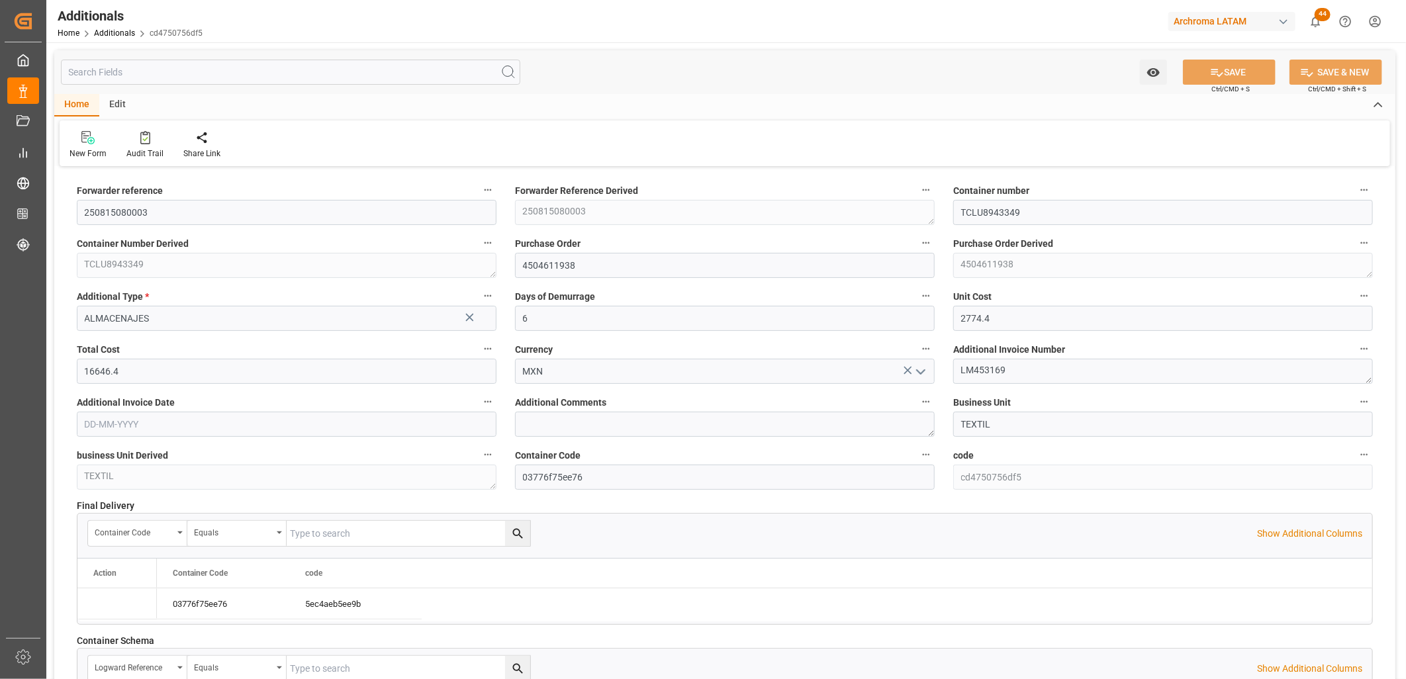
type input "[DATE]"
click at [164, 210] on input "250815080003" at bounding box center [287, 212] width 420 height 25
click at [234, 318] on input "ALMACENAJES" at bounding box center [287, 318] width 420 height 25
click at [1033, 316] on input "2774.4" at bounding box center [1163, 318] width 420 height 25
click at [212, 375] on input "16646.4" at bounding box center [287, 371] width 420 height 25
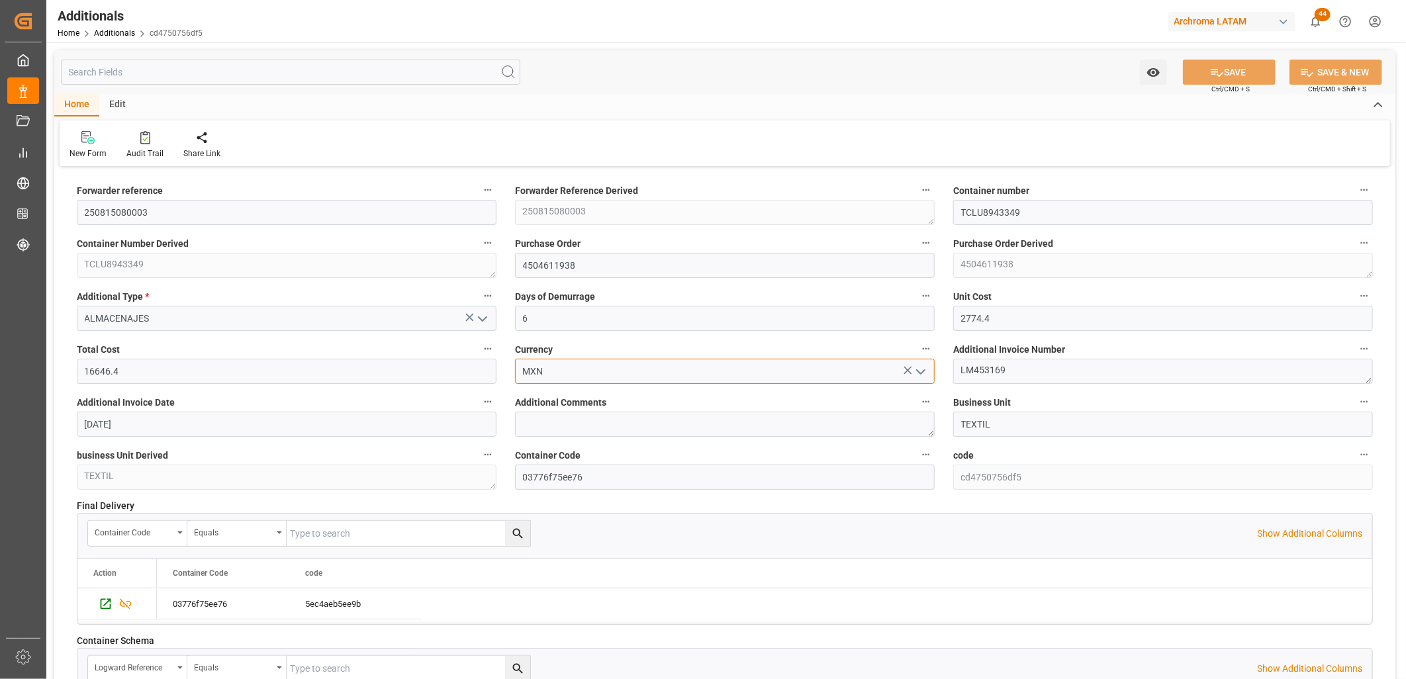
click at [616, 373] on input "MXN" at bounding box center [725, 371] width 420 height 25
click at [1046, 371] on textarea "LM453169" at bounding box center [1163, 371] width 420 height 25
click at [246, 425] on input "[DATE]" at bounding box center [287, 424] width 420 height 25
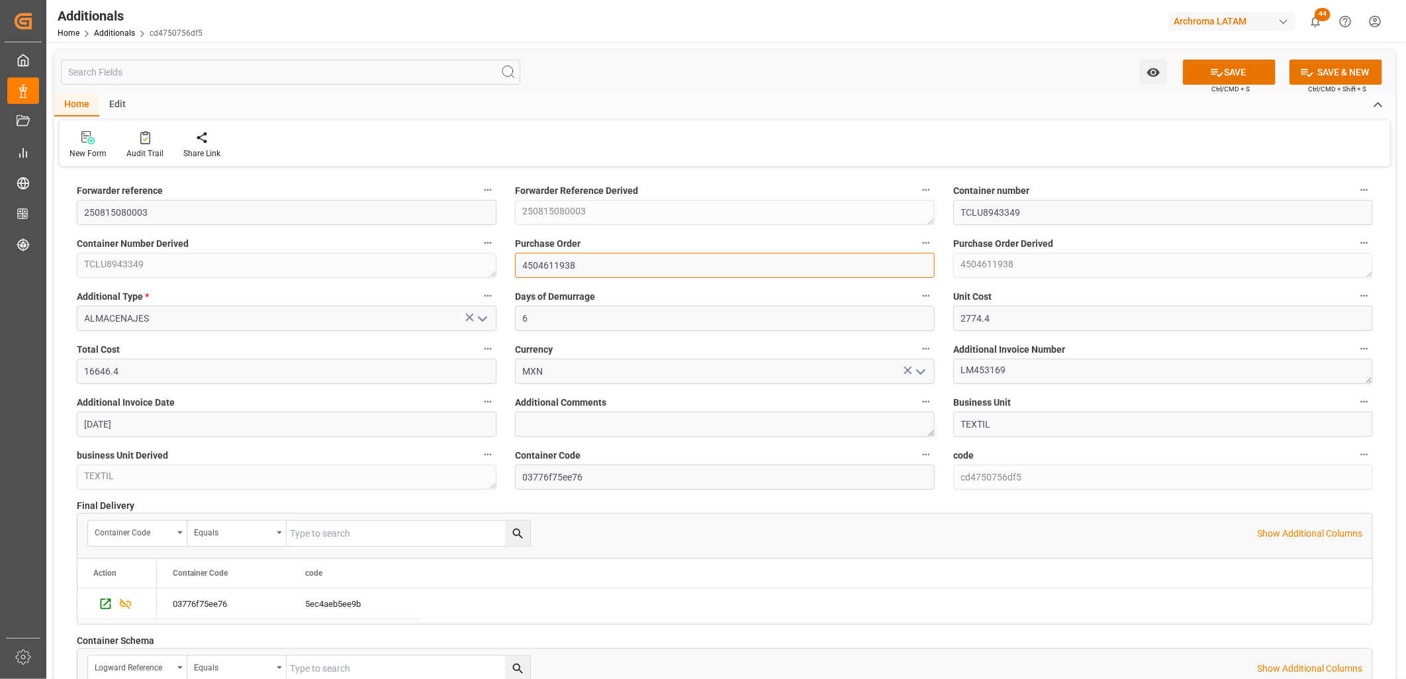
click at [616, 259] on input "4504611938" at bounding box center [725, 265] width 420 height 25
click at [462, 267] on div "Forwarder reference 250815080003 Forwarder Reference Derived 250815080003 Conta…" at bounding box center [724, 474] width 1341 height 608
